Goal: Find specific page/section: Find specific page/section

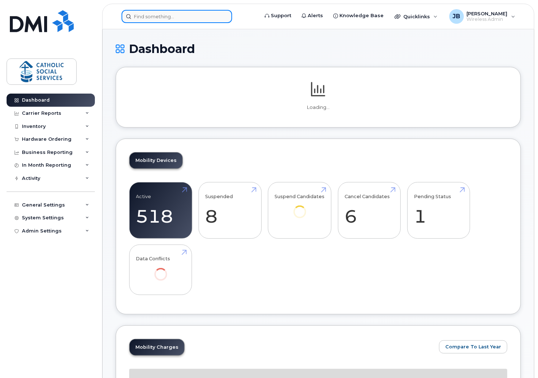
click at [178, 19] on input at bounding box center [177, 16] width 111 height 13
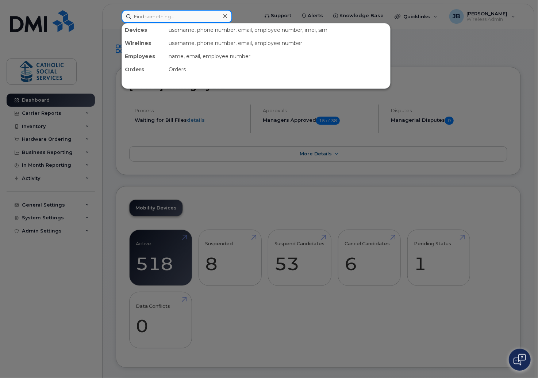
paste input "[PHONE_NUMBER]"
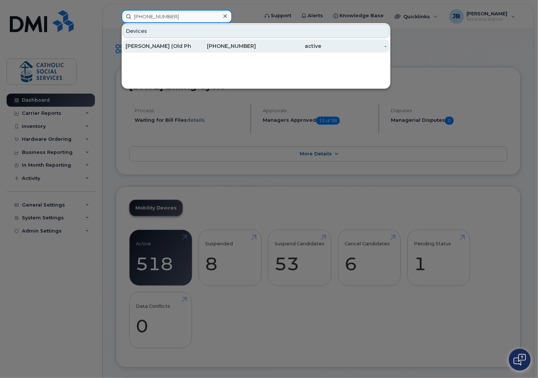
type input "(587) 336-5269"
click at [169, 44] on div "[PERSON_NAME] (Old Phone)" at bounding box center [158, 45] width 65 height 7
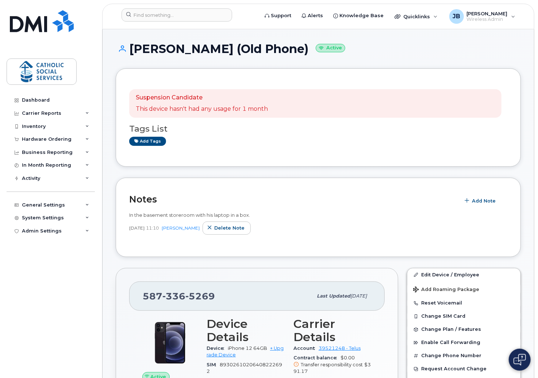
click at [361, 75] on div "Suspension Candidate This device hasn't had any usage for 1 month Tags List Add…" at bounding box center [318, 117] width 405 height 98
